Goal: Information Seeking & Learning: Learn about a topic

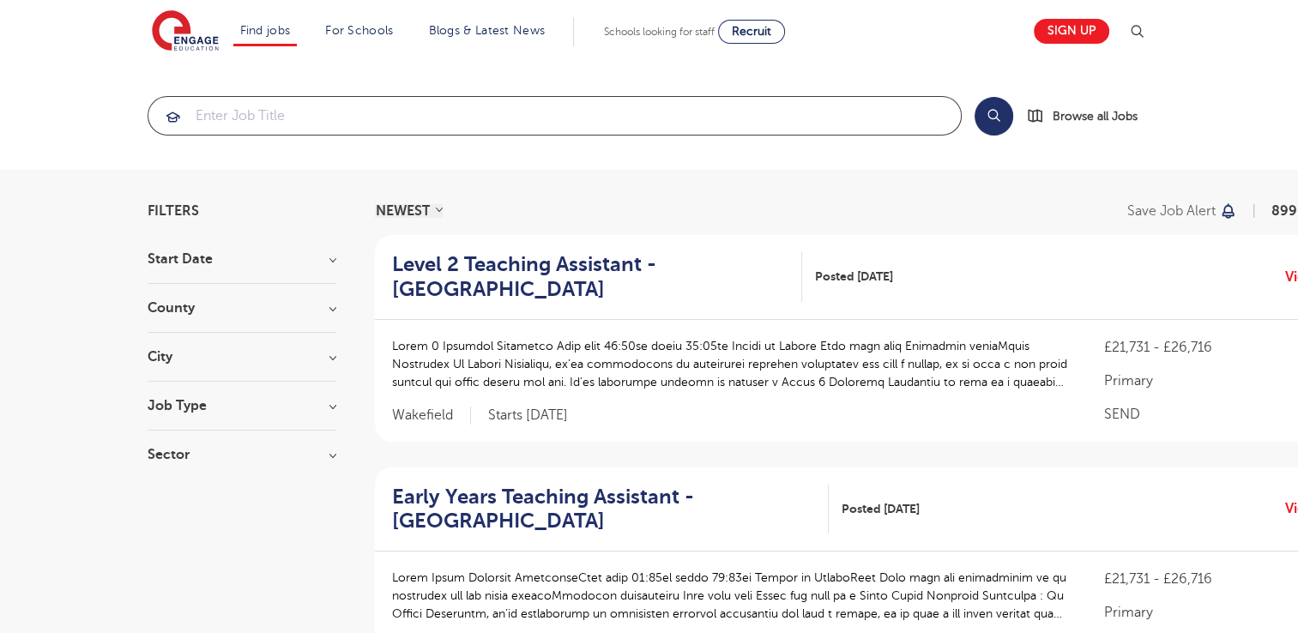
click at [251, 119] on input "search" at bounding box center [554, 116] width 813 height 38
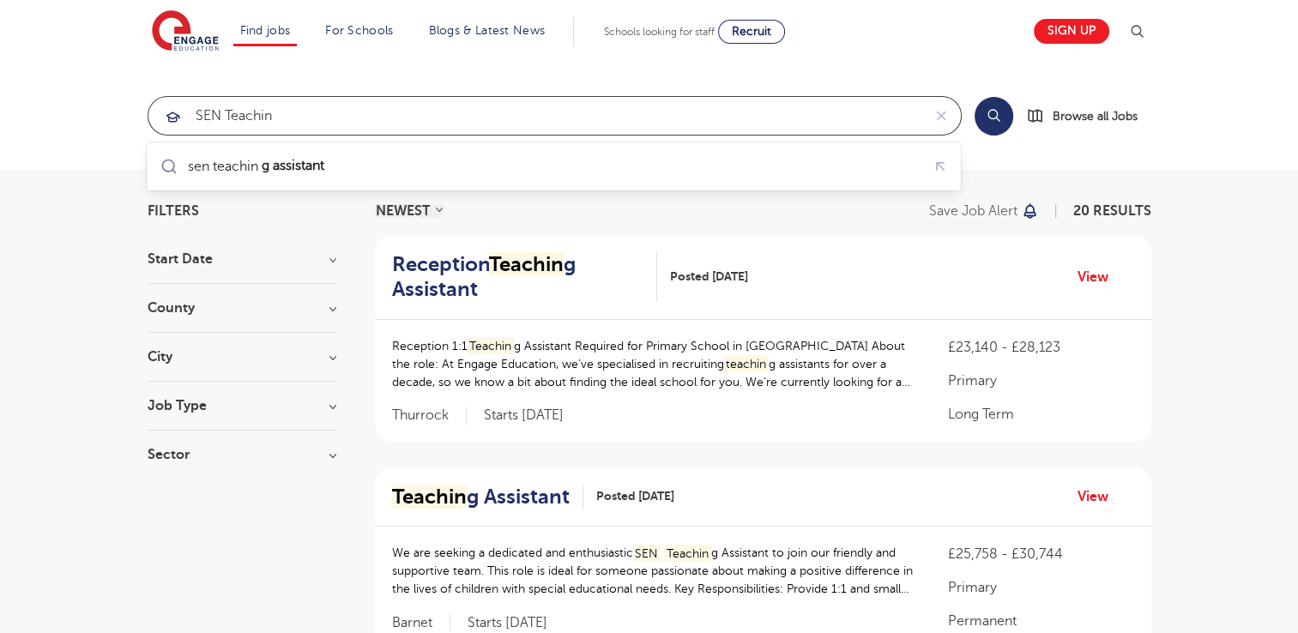
click at [272, 117] on input "SEN Teachin" at bounding box center [534, 116] width 773 height 38
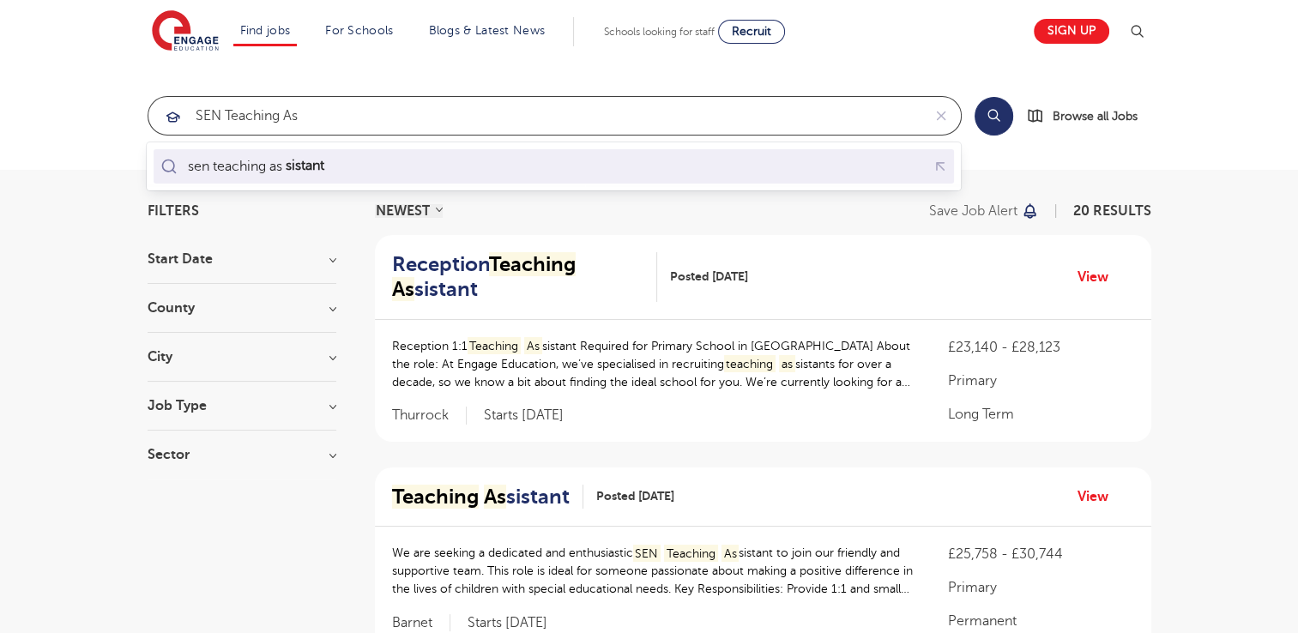
click at [279, 169] on div "sen teaching as sistant" at bounding box center [257, 166] width 138 height 17
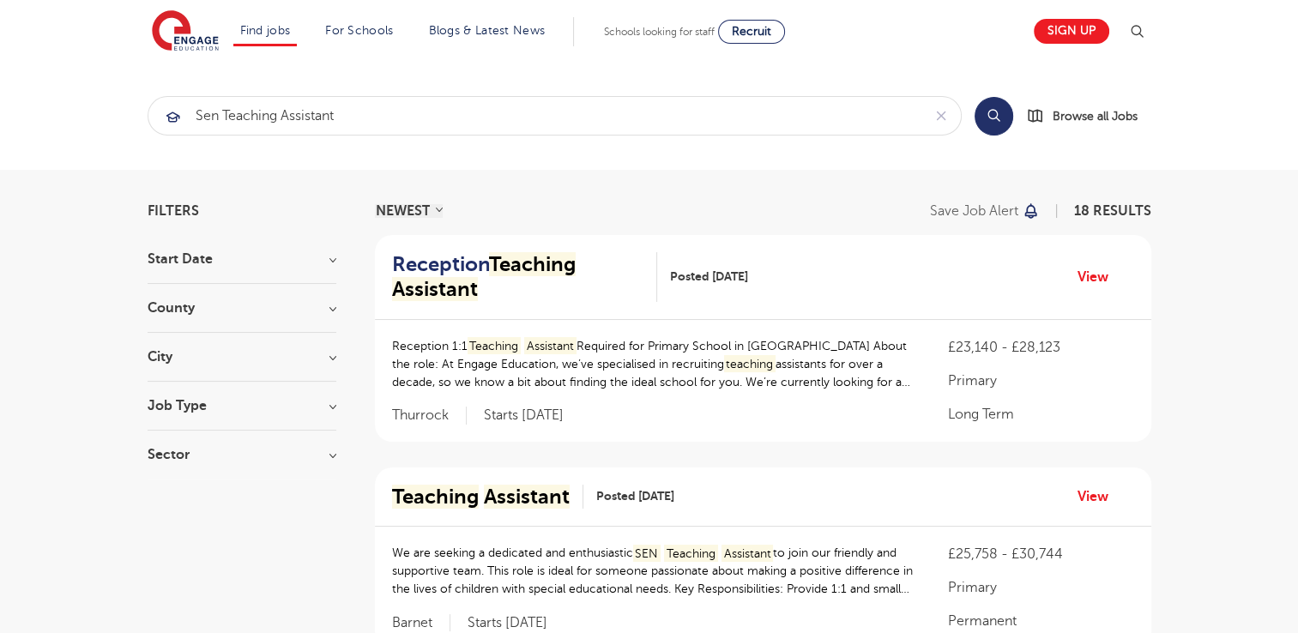
click at [992, 106] on button "Search" at bounding box center [994, 116] width 39 height 39
click at [993, 113] on button "Search" at bounding box center [994, 116] width 39 height 39
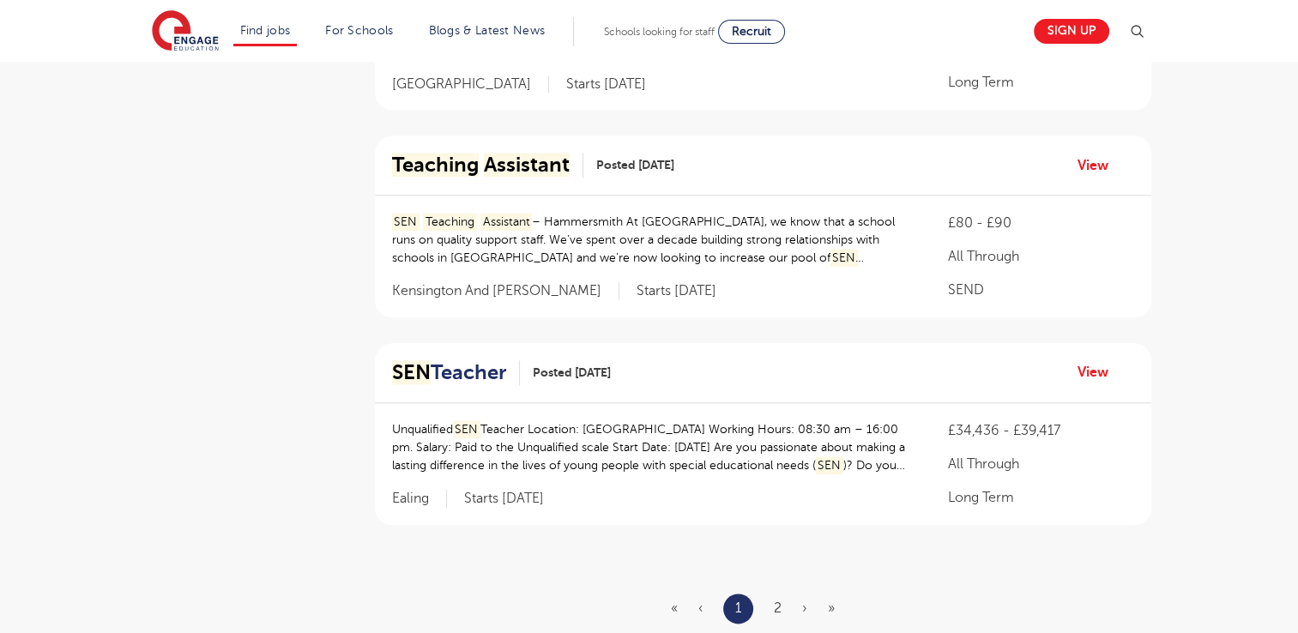
scroll to position [1898, 0]
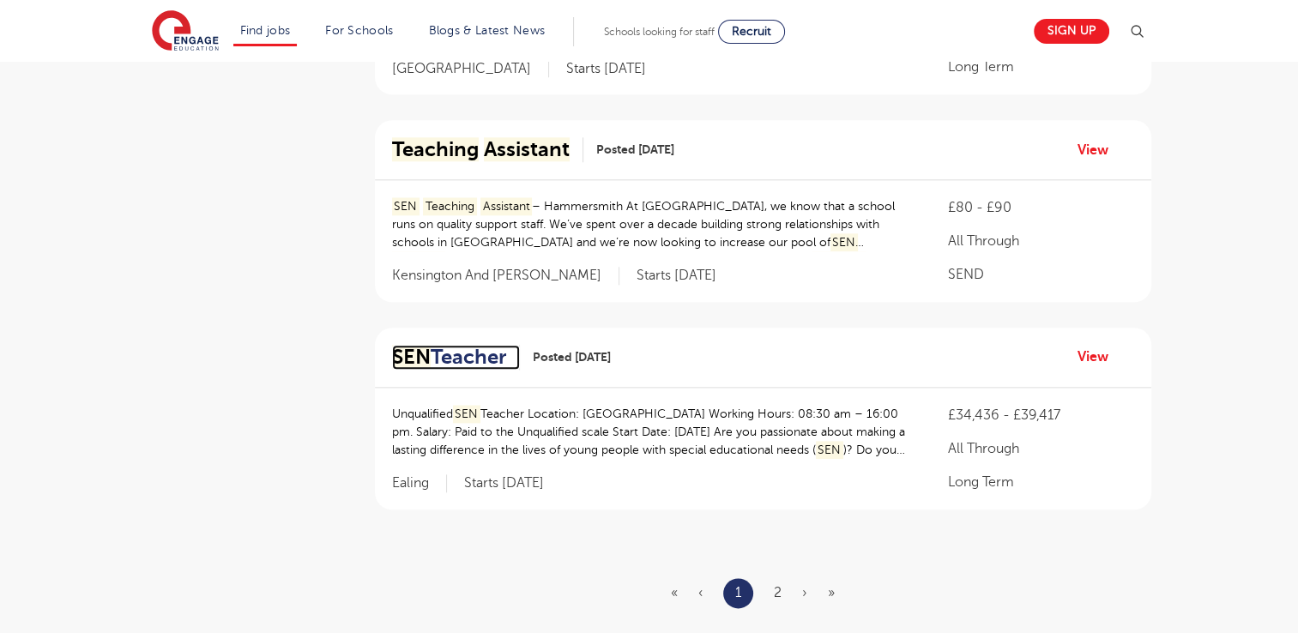
click at [477, 345] on h2 "SEN Teacher" at bounding box center [449, 357] width 114 height 25
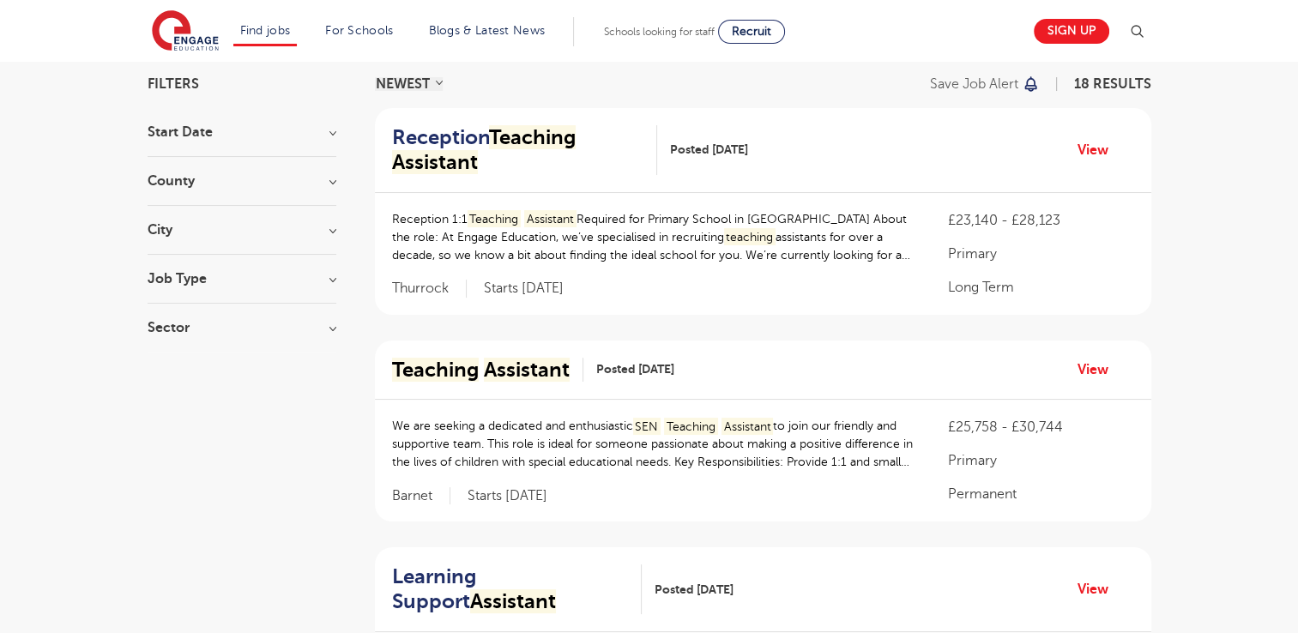
scroll to position [0, 0]
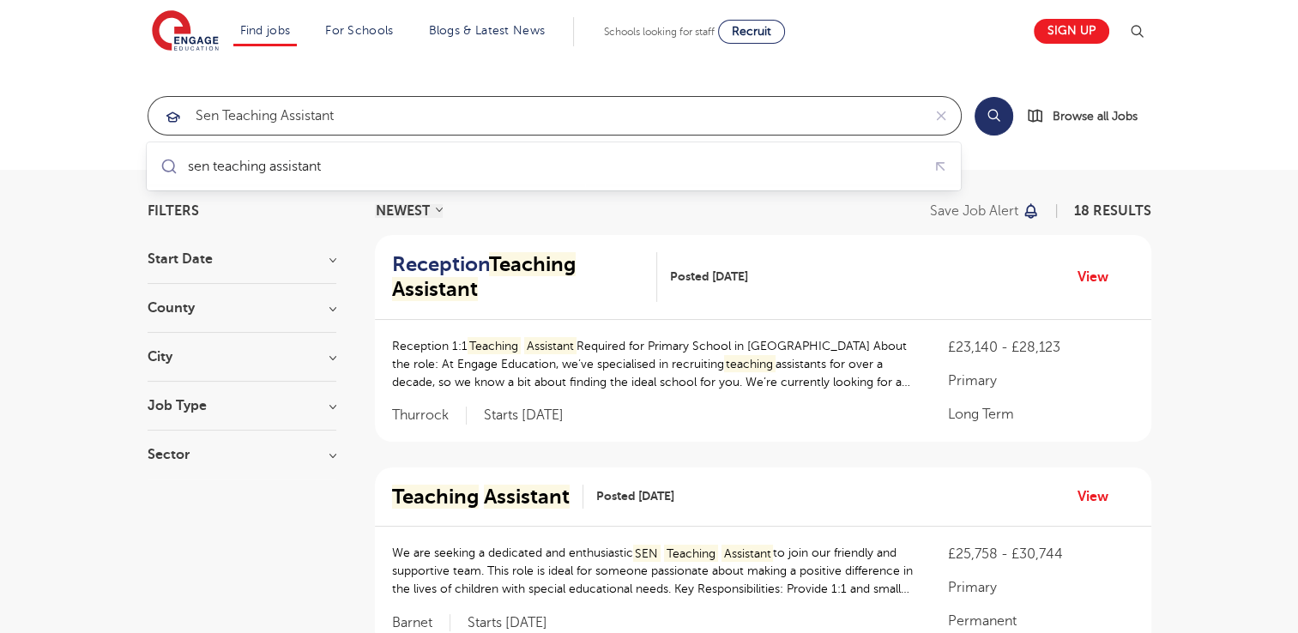
click at [346, 117] on input "sen teaching assistant" at bounding box center [534, 116] width 773 height 38
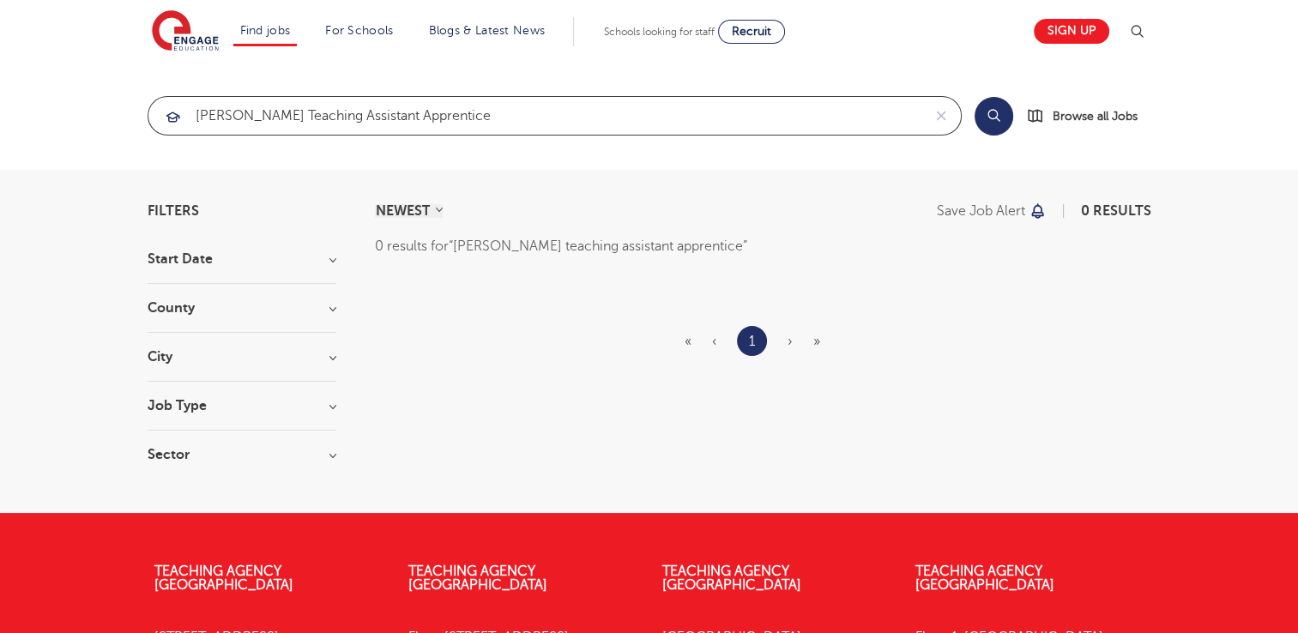
click at [219, 112] on input "sen teaching assistant apprentice" at bounding box center [534, 116] width 773 height 38
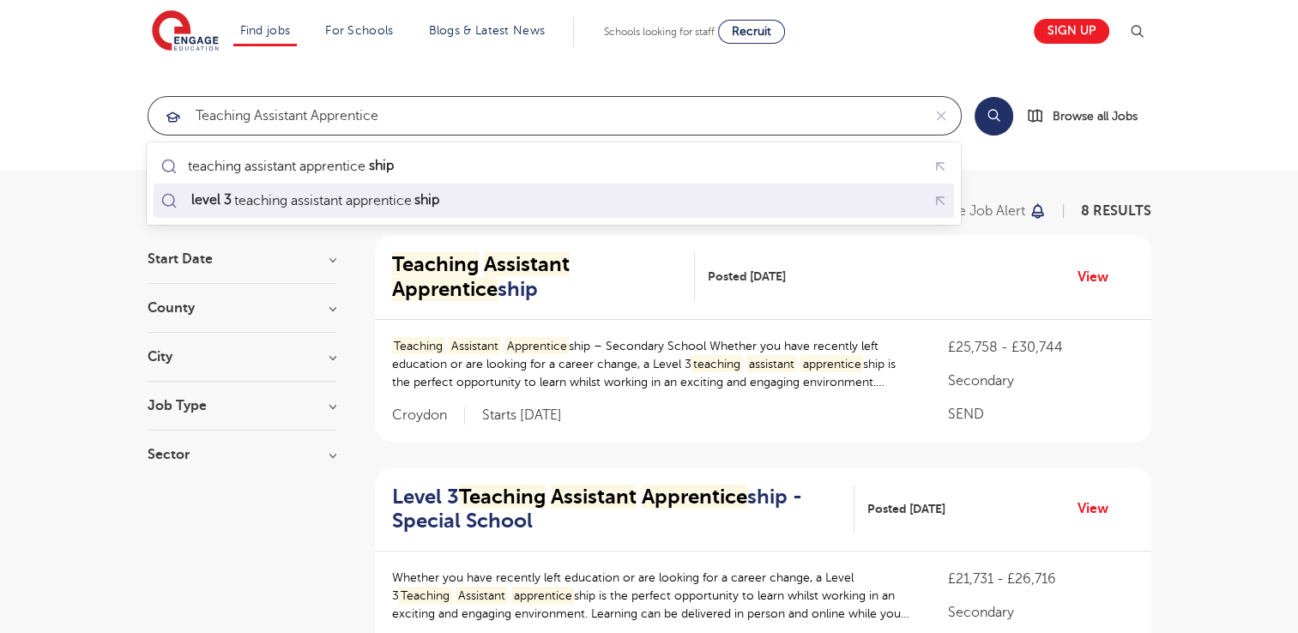
click at [306, 196] on div "level 3 teaching assistant apprentice ship" at bounding box center [315, 200] width 254 height 17
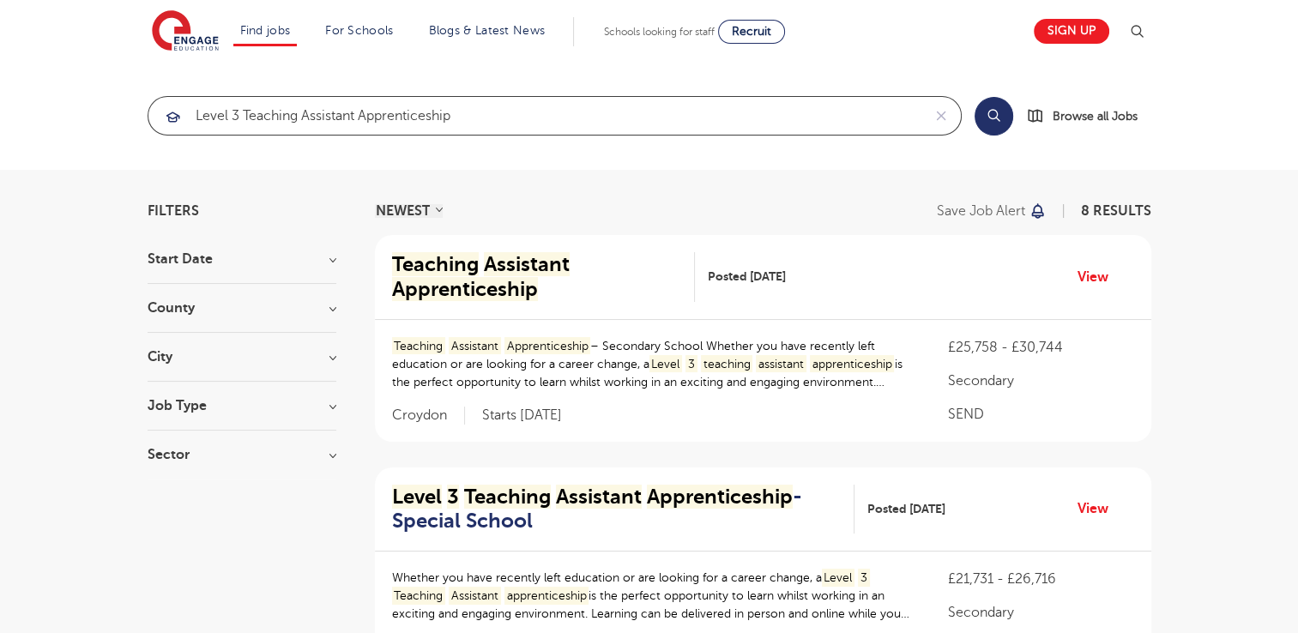
type input "level 3 teaching assistant apprenticeship"
click at [992, 117] on button "Search" at bounding box center [994, 116] width 39 height 39
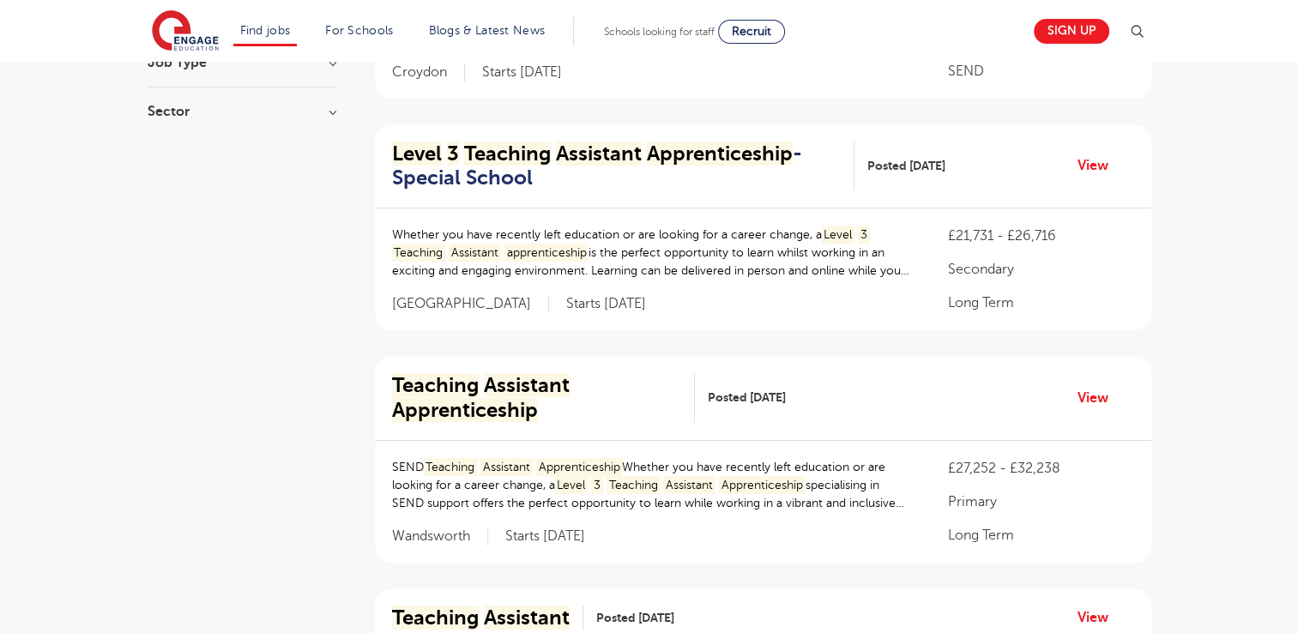
scroll to position [412, 0]
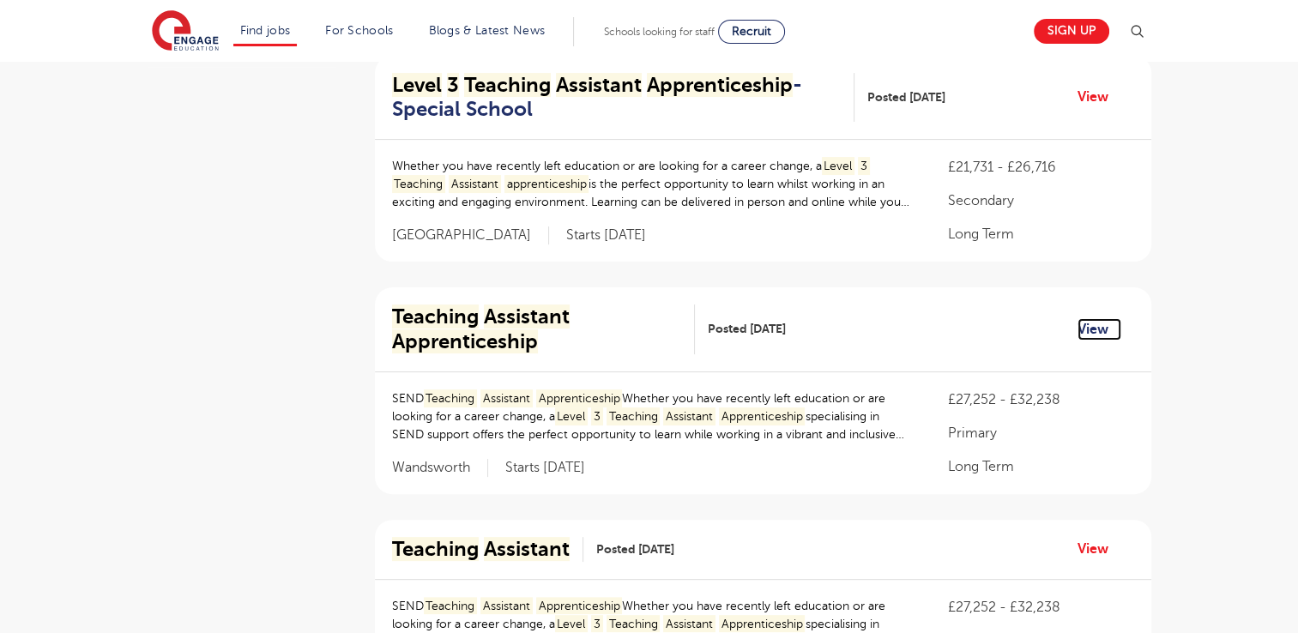
click at [1092, 324] on link "View" at bounding box center [1100, 329] width 44 height 22
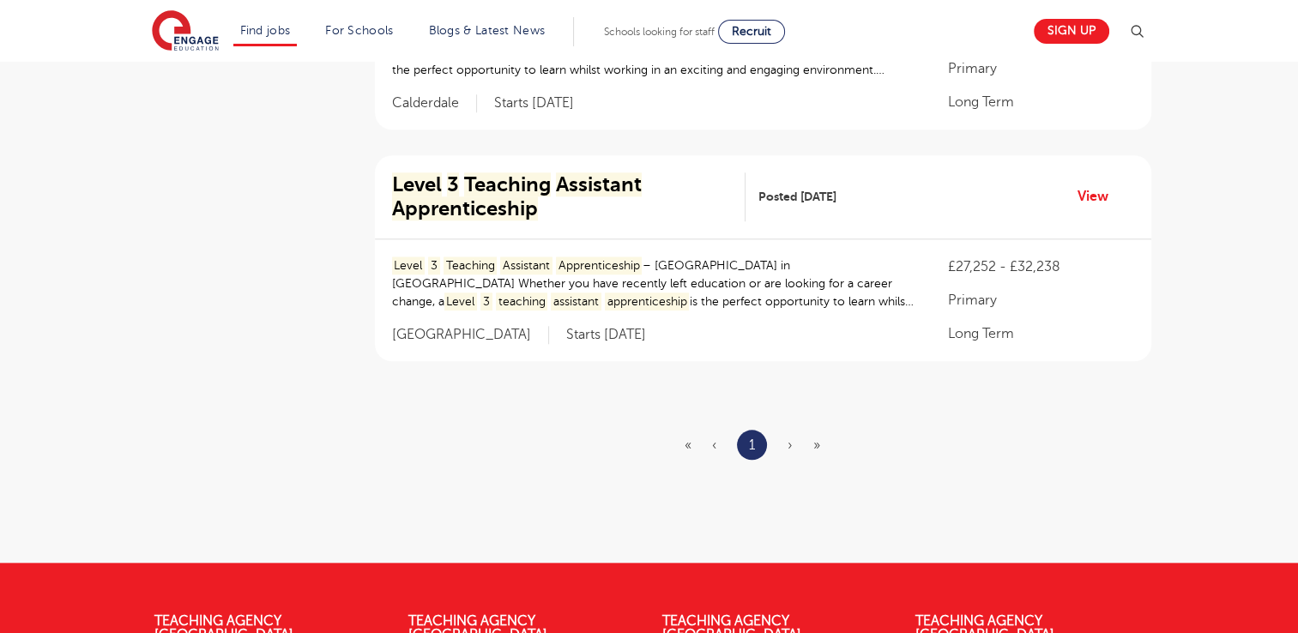
scroll to position [1682, 0]
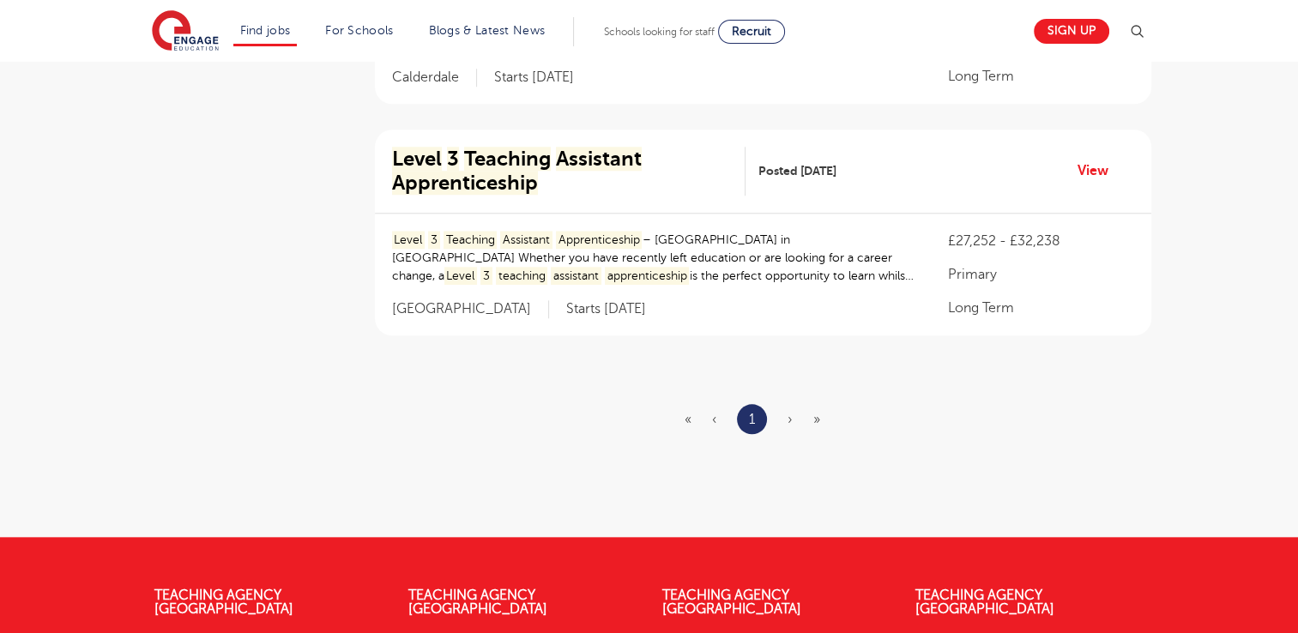
click at [790, 422] on span "›" at bounding box center [790, 419] width 5 height 15
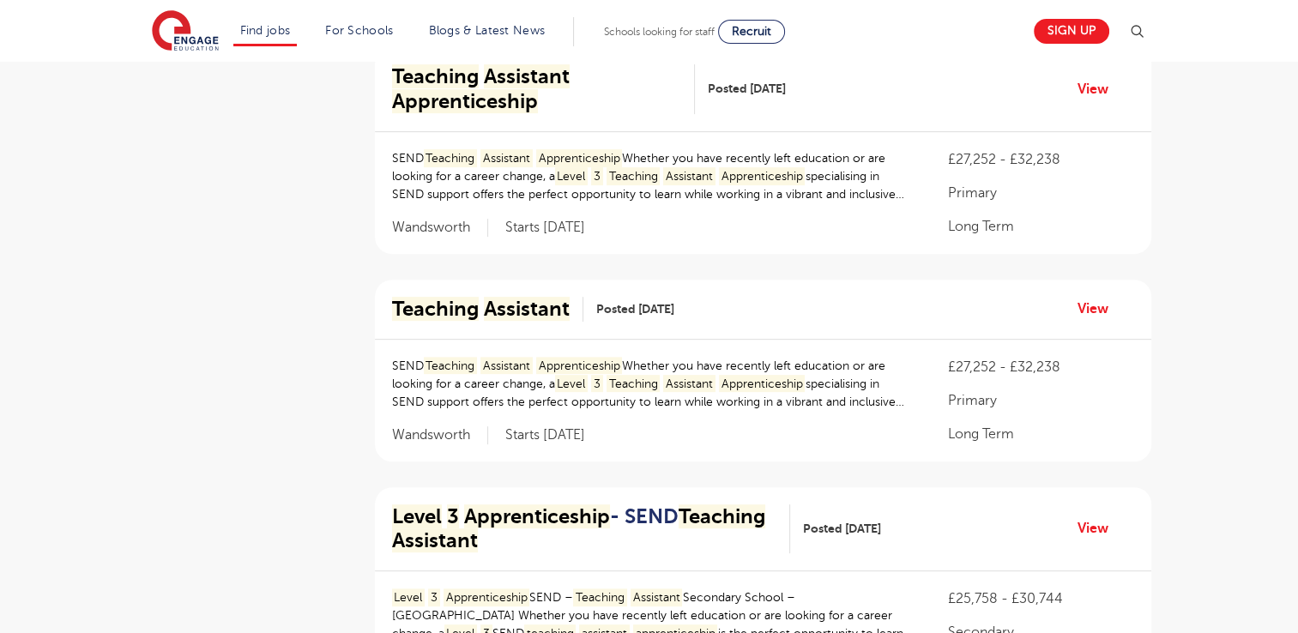
scroll to position [618, 0]
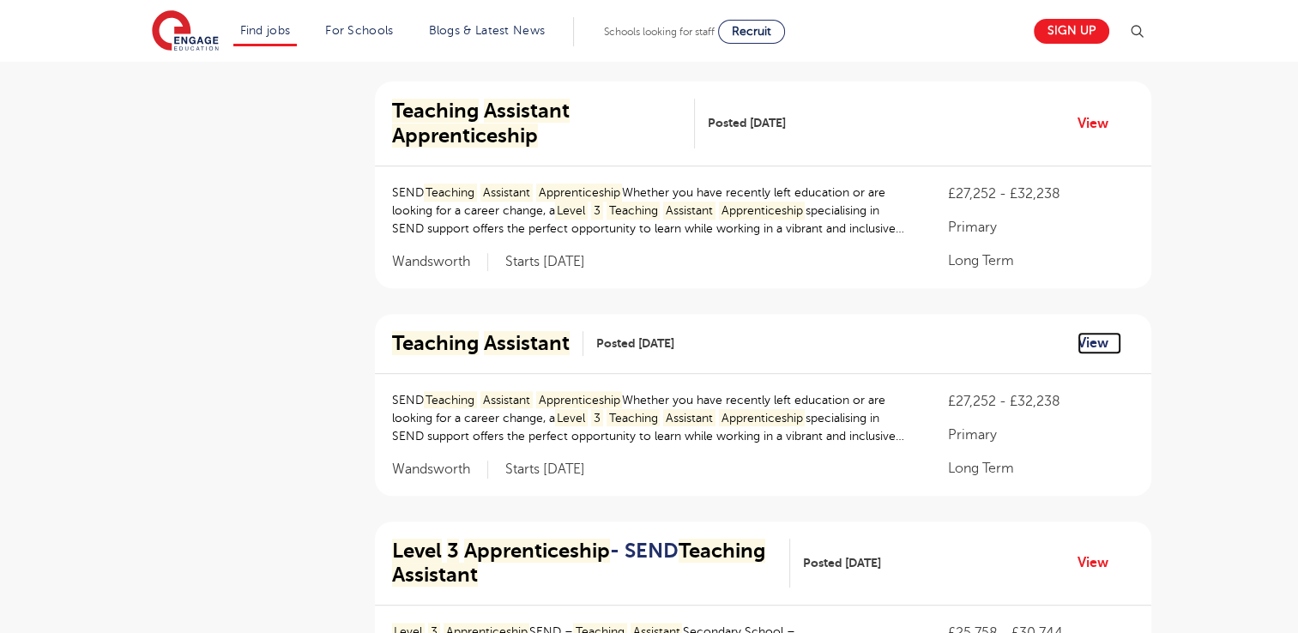
click at [1088, 342] on link "View" at bounding box center [1100, 343] width 44 height 22
click at [1087, 125] on link "View" at bounding box center [1100, 123] width 44 height 22
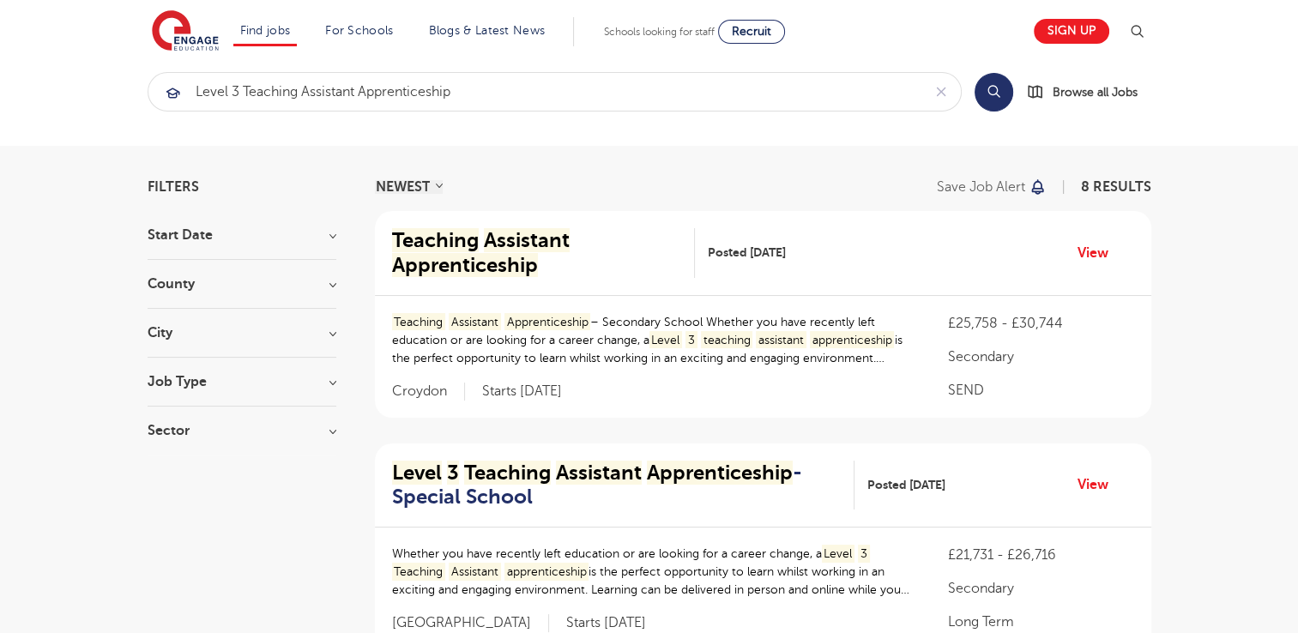
scroll to position [0, 0]
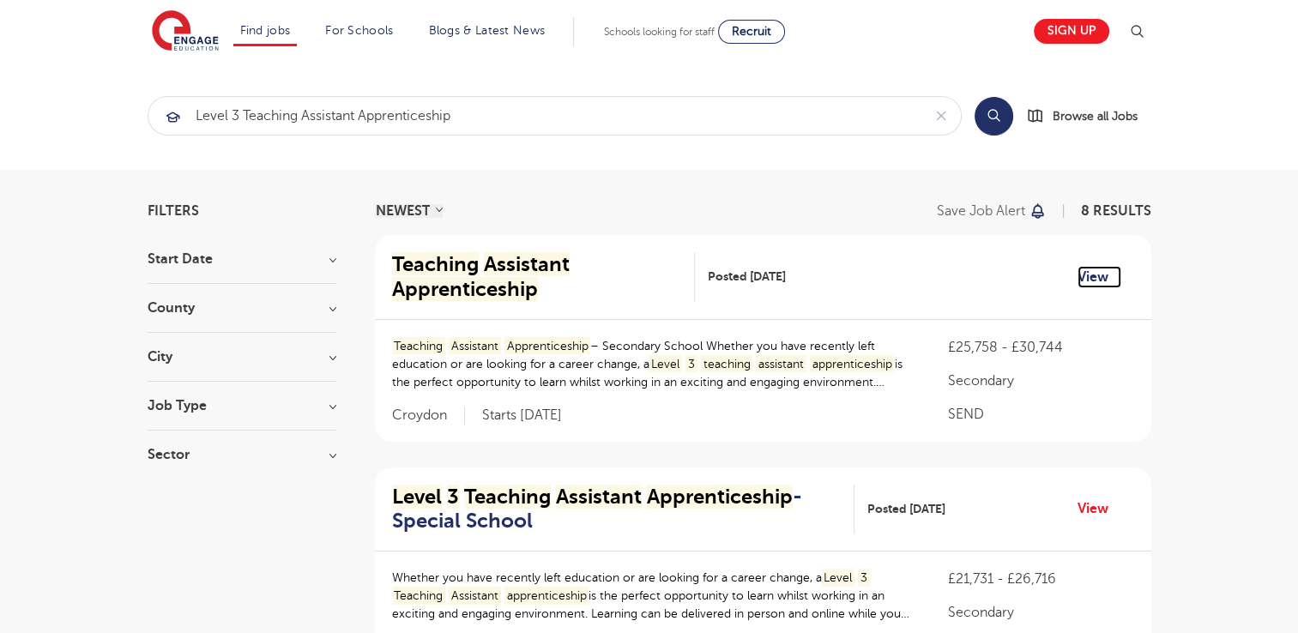
click at [1095, 272] on link "View" at bounding box center [1100, 277] width 44 height 22
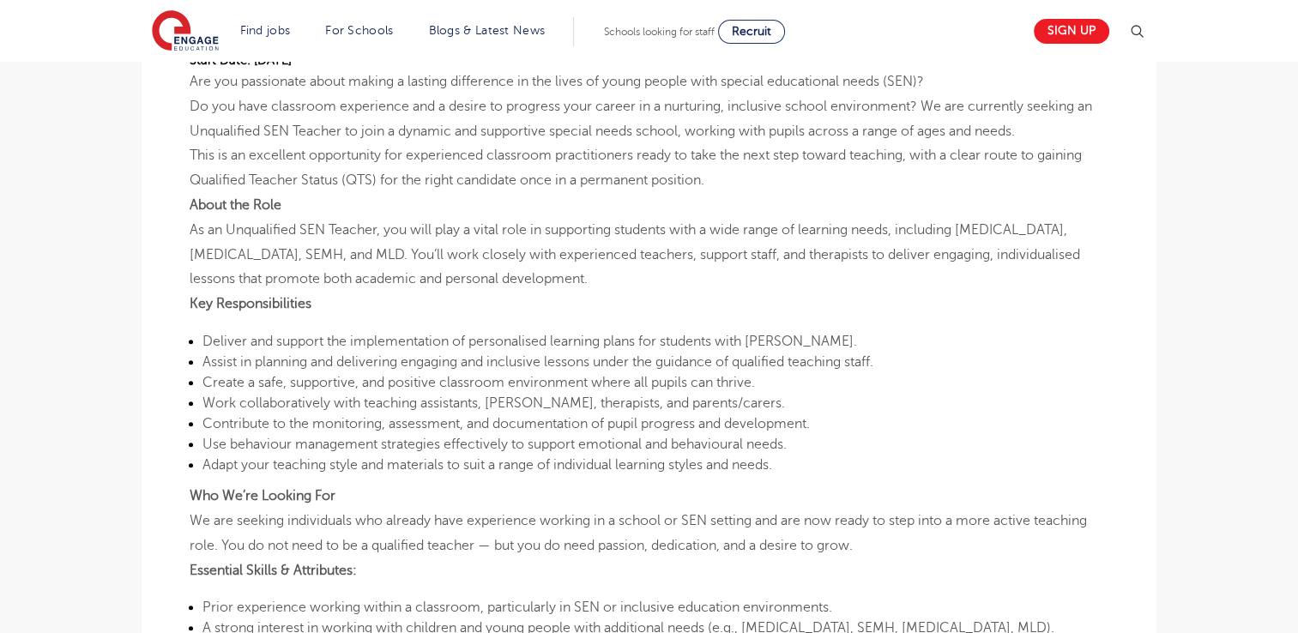
scroll to position [606, 0]
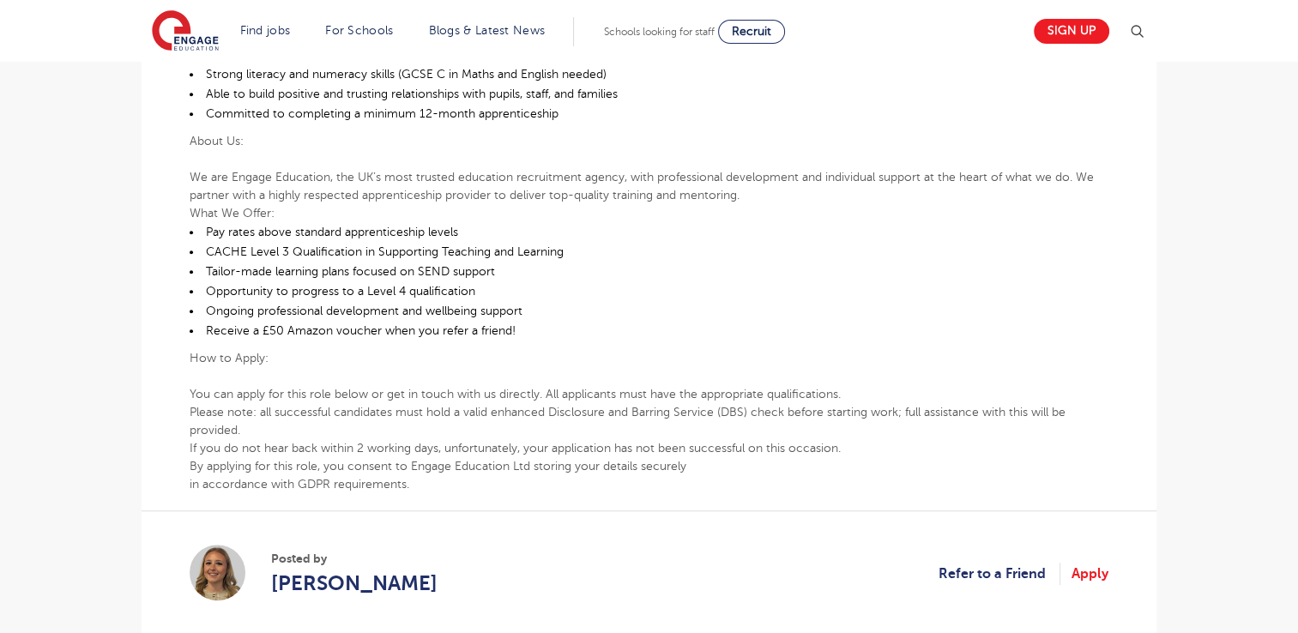
scroll to position [1133, 0]
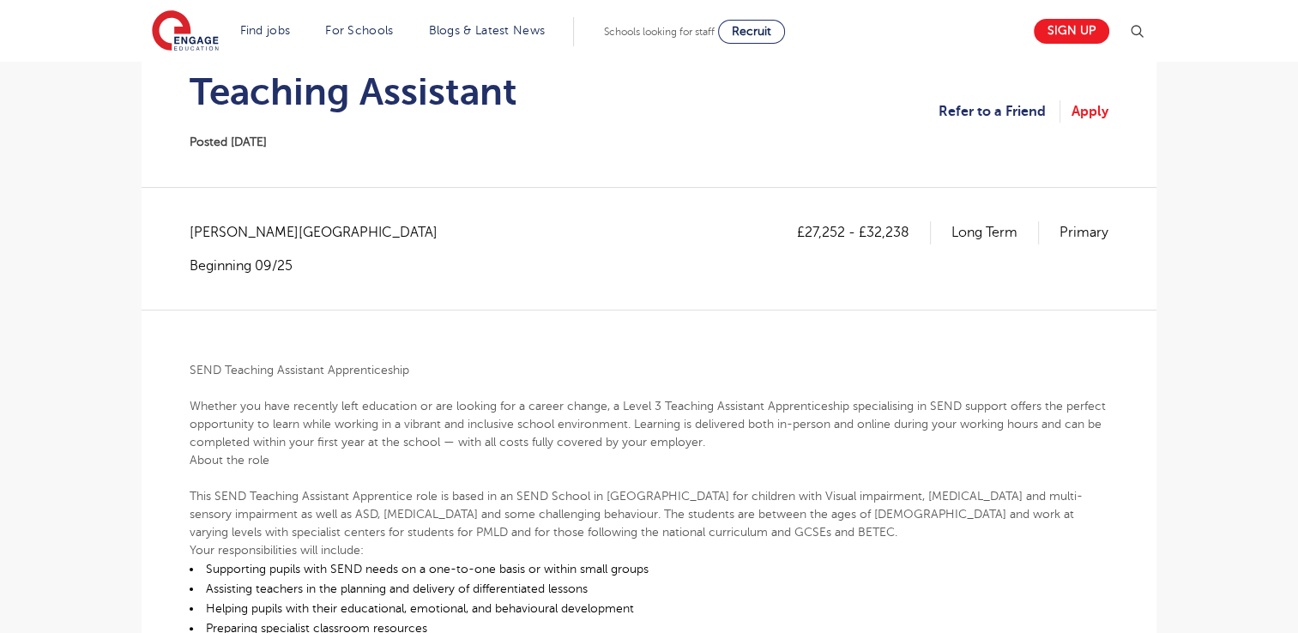
scroll to position [194, 0]
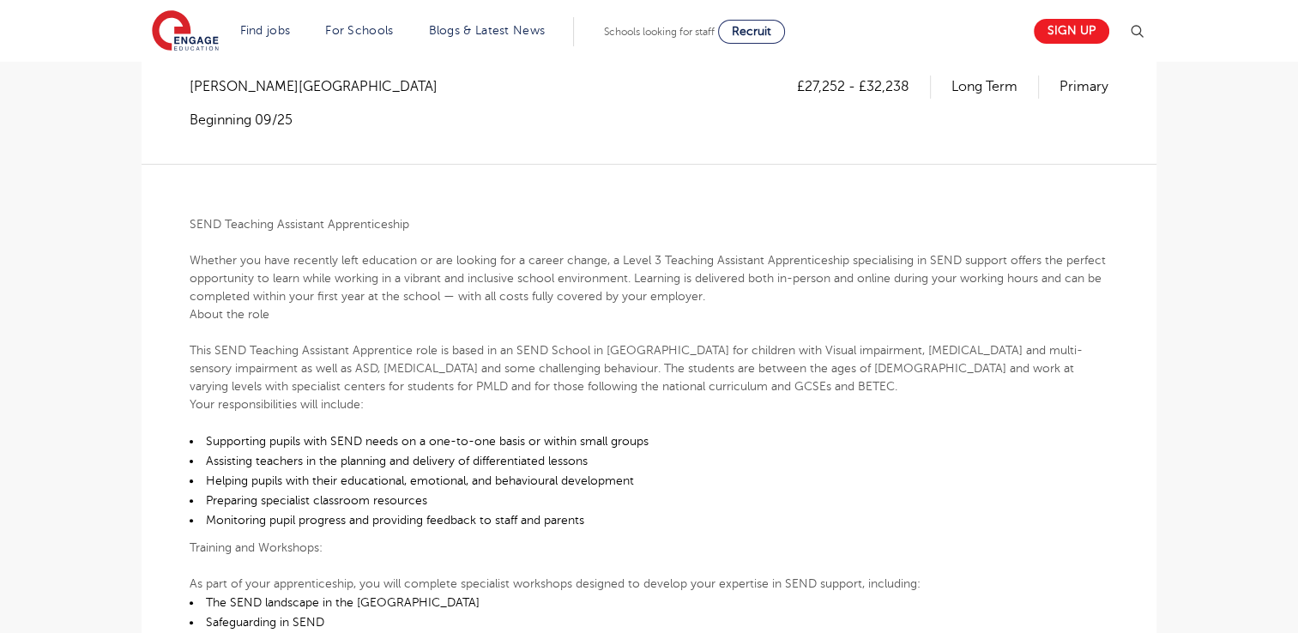
scroll to position [366, 0]
